Goal: Task Accomplishment & Management: Use online tool/utility

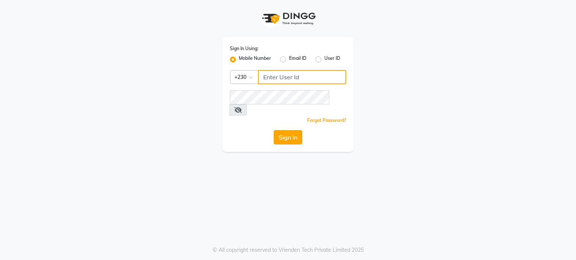
type input "59282313"
click at [290, 130] on button "Sign In" at bounding box center [288, 137] width 28 height 14
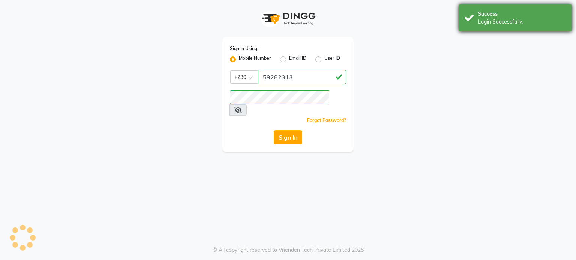
click at [489, 22] on div "Login Successfully." at bounding box center [521, 22] width 88 height 8
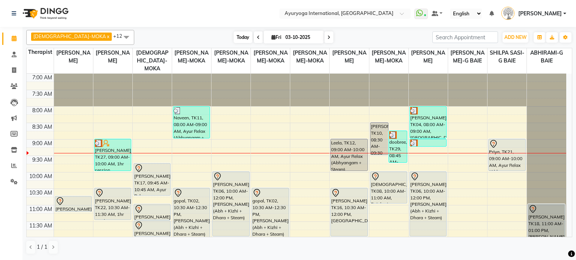
click at [233, 37] on span "Today" at bounding box center [242, 37] width 19 height 12
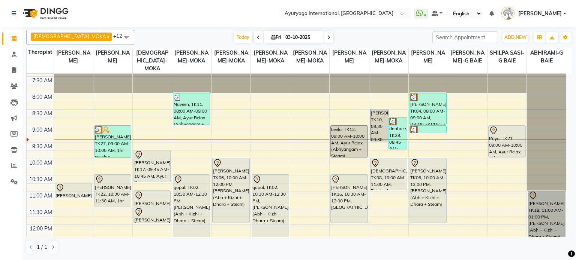
scroll to position [13, 0]
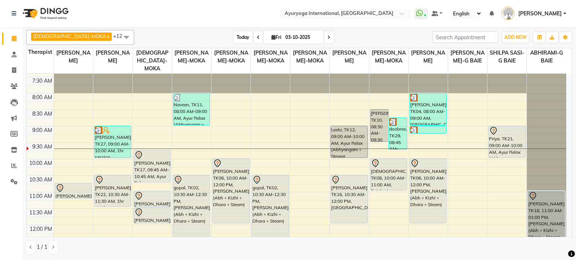
click at [233, 37] on span "Today" at bounding box center [242, 37] width 19 height 12
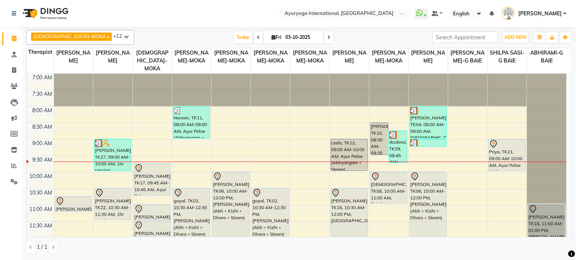
scroll to position [66, 0]
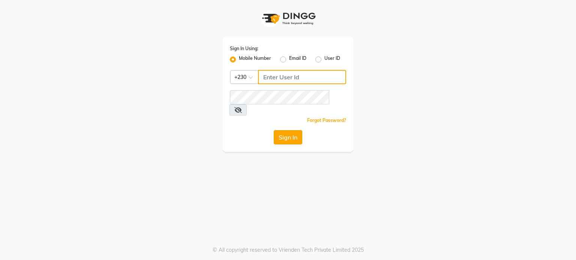
type input "59282313"
click at [293, 130] on button "Sign In" at bounding box center [288, 137] width 28 height 14
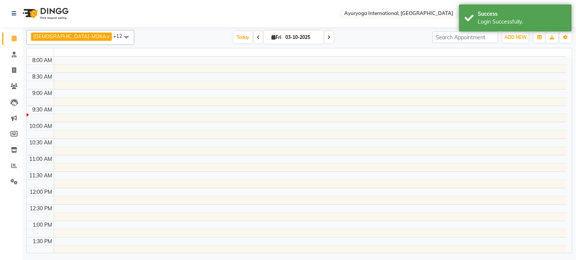
select select "en"
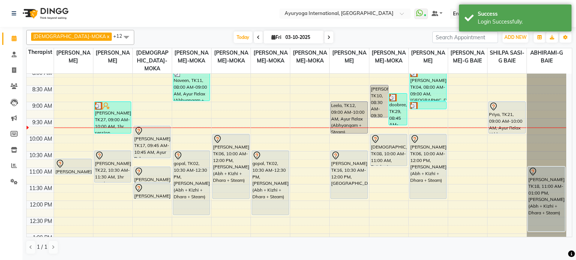
scroll to position [37, 0]
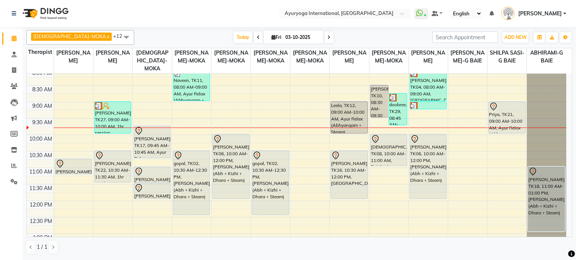
drag, startPoint x: 230, startPoint y: 34, endPoint x: 221, endPoint y: 129, distance: 94.9
click at [233, 34] on span "Today" at bounding box center [242, 37] width 19 height 12
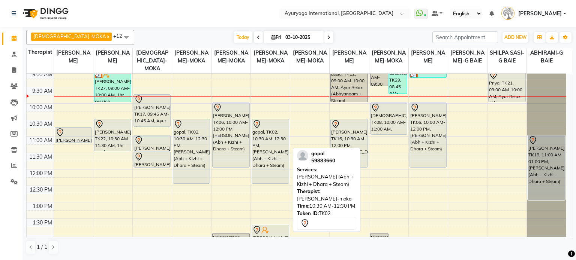
scroll to position [0, 0]
